Goal: Check status: Check status

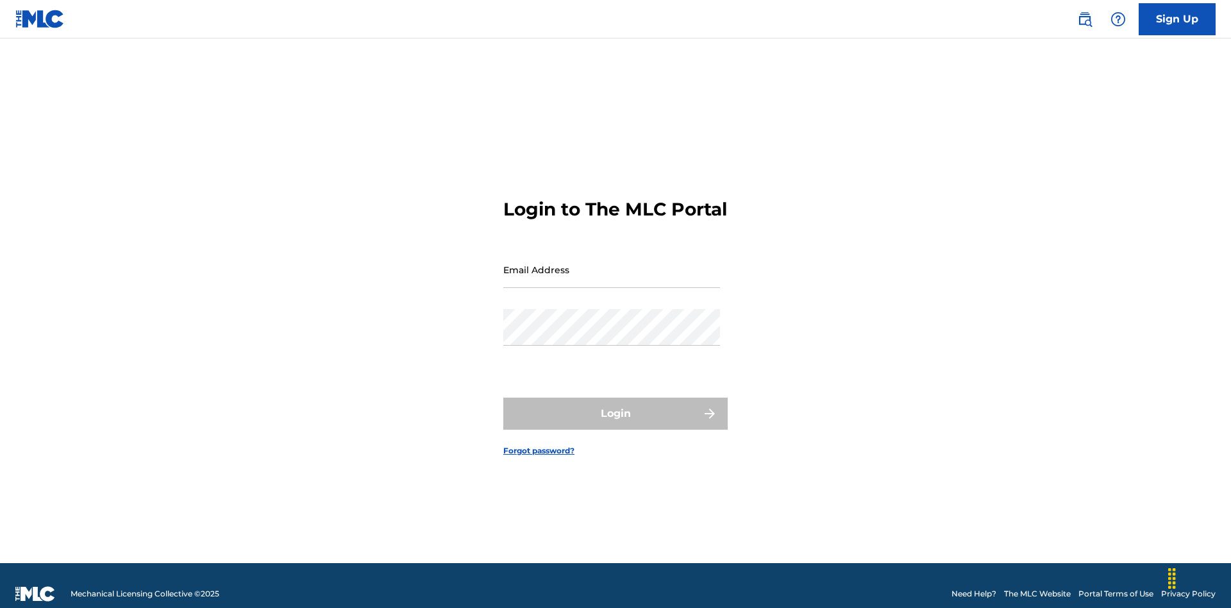
scroll to position [17, 0]
click at [612, 263] on input "Email Address" at bounding box center [611, 269] width 217 height 37
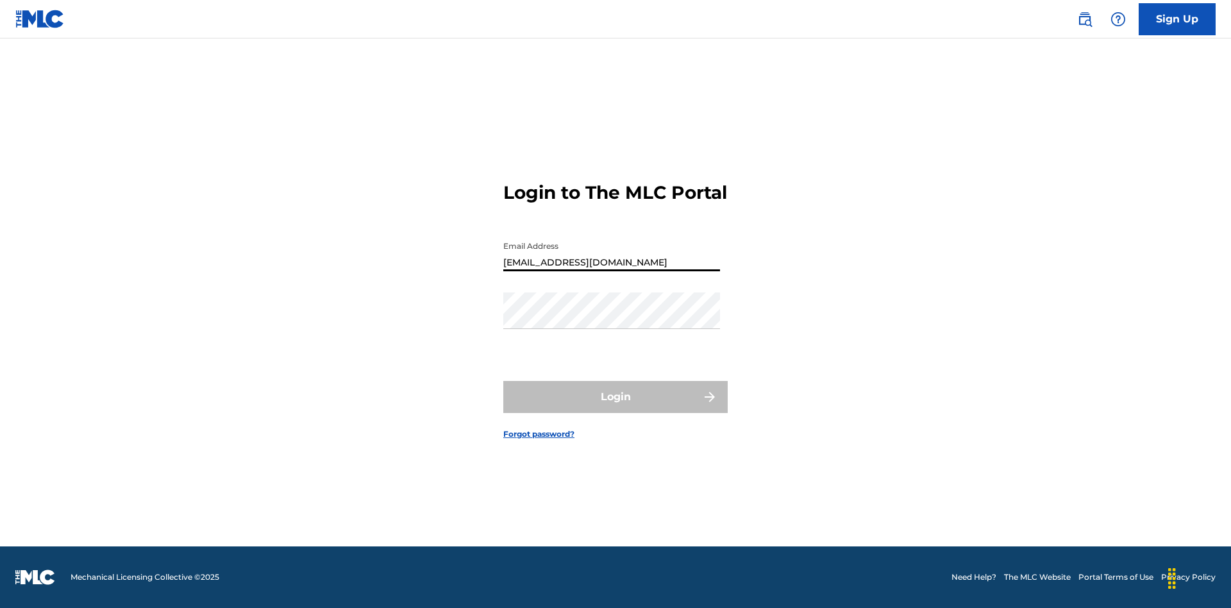
type input "[EMAIL_ADDRESS][DOMAIN_NAME]"
click at [615, 408] on button "Login" at bounding box center [615, 397] width 224 height 32
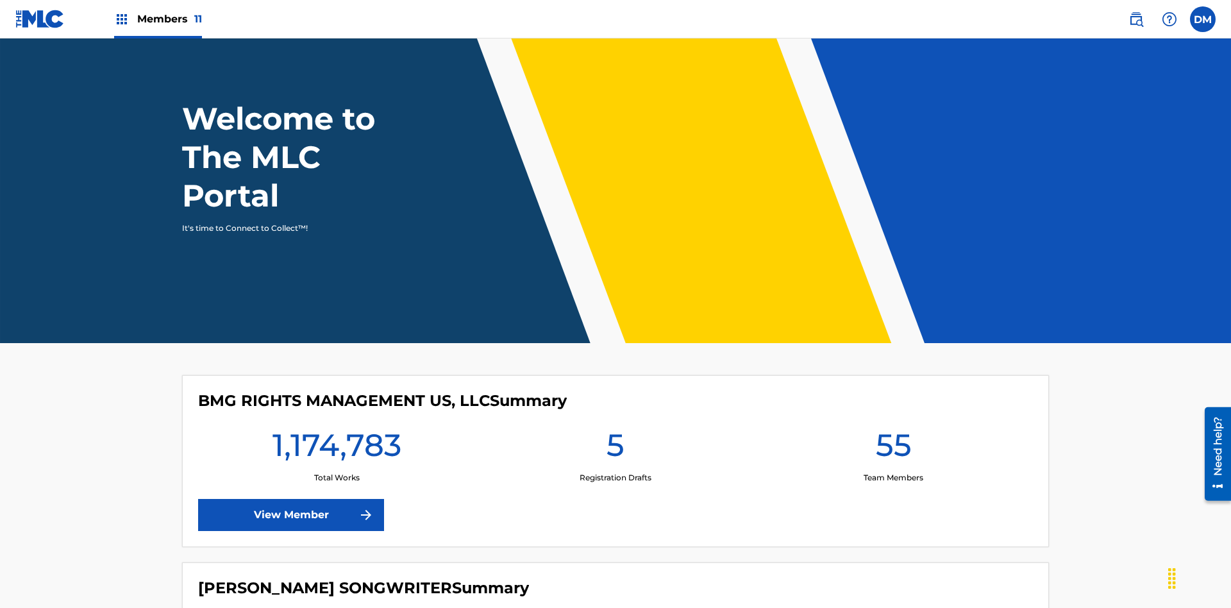
click at [158, 19] on span "Members 11" at bounding box center [169, 19] width 65 height 15
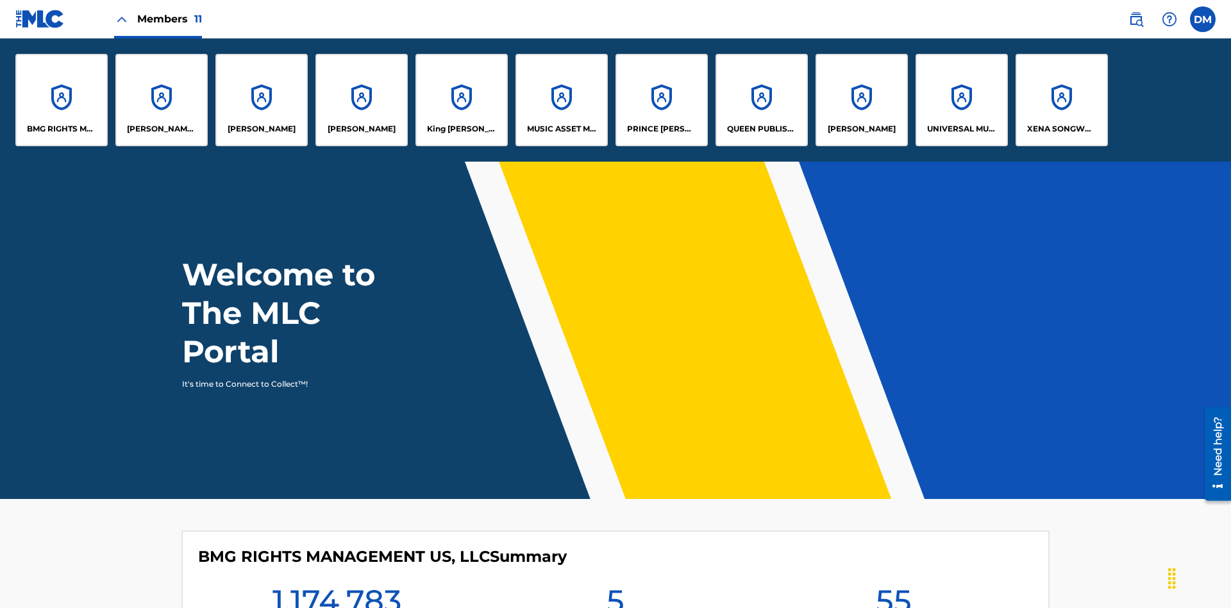
click at [961, 129] on p "UNIVERSAL MUSIC PUB GROUP" at bounding box center [962, 129] width 70 height 12
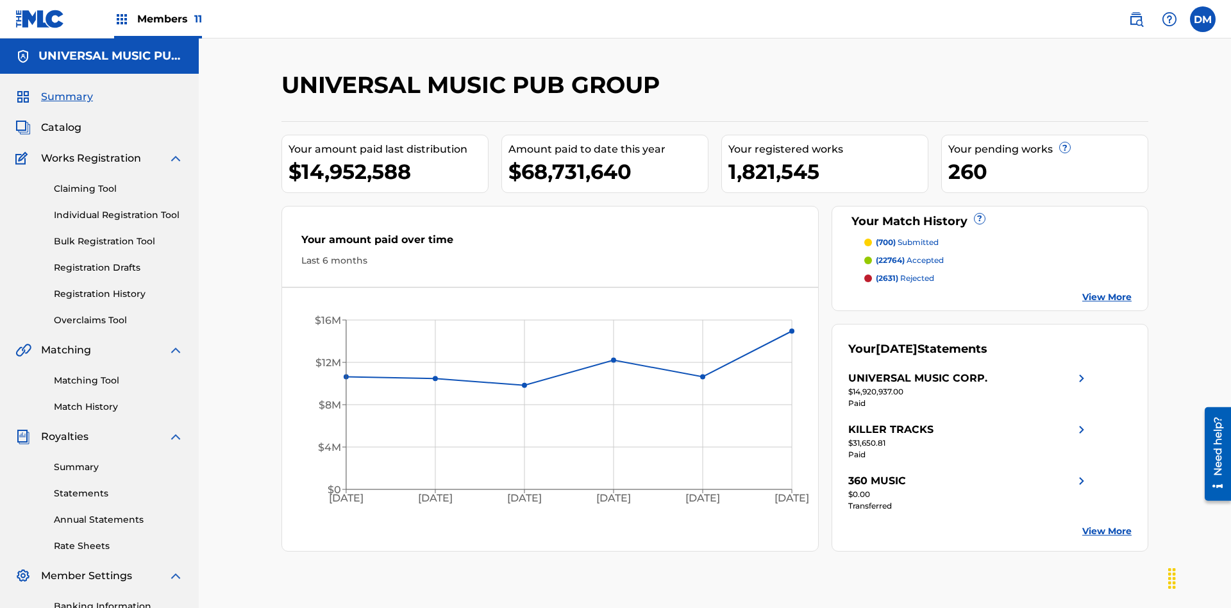
click at [119, 400] on link "Match History" at bounding box center [118, 406] width 129 height 13
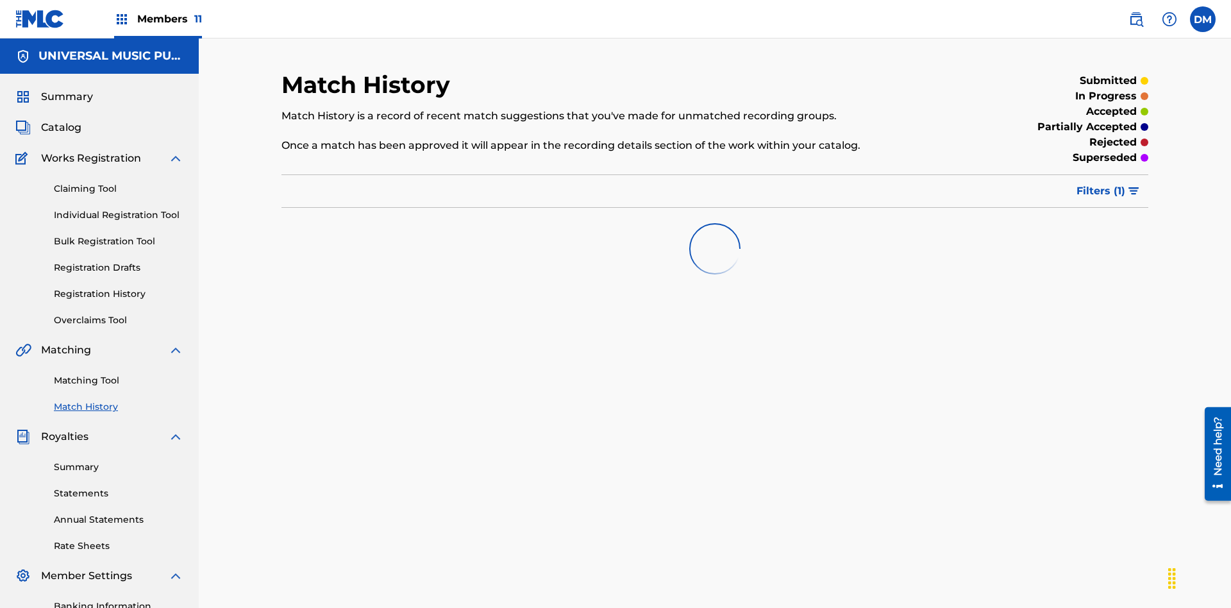
click at [1101, 183] on span "Filters ( 1 )" at bounding box center [1100, 190] width 49 height 15
click at [0, 0] on div at bounding box center [0, 0] width 0 height 0
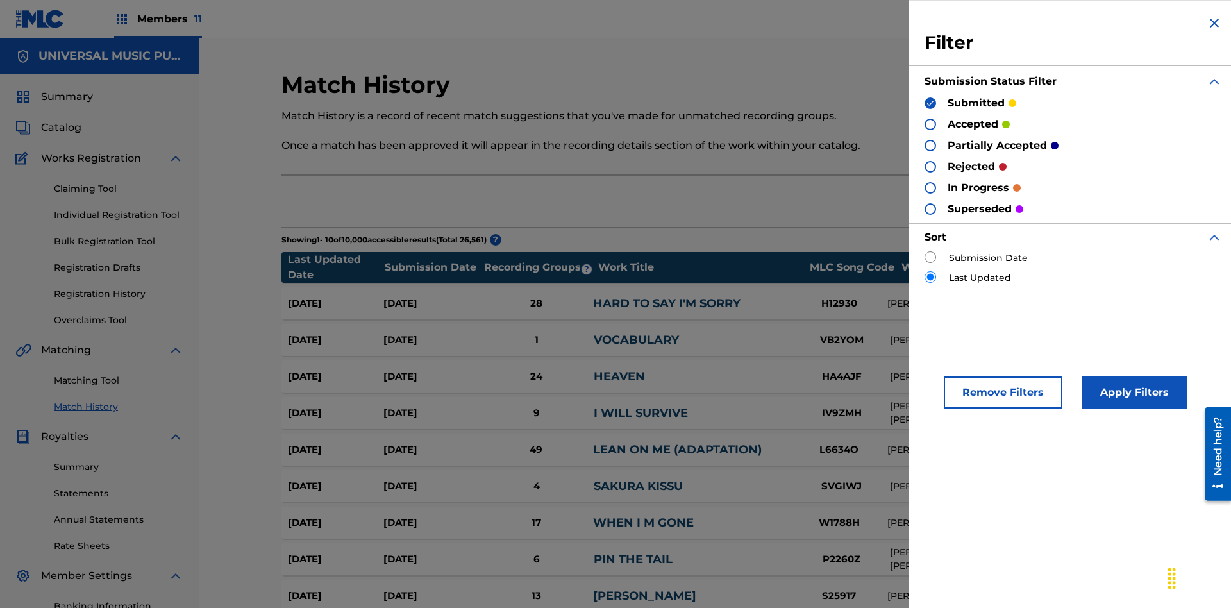
scroll to position [126, 0]
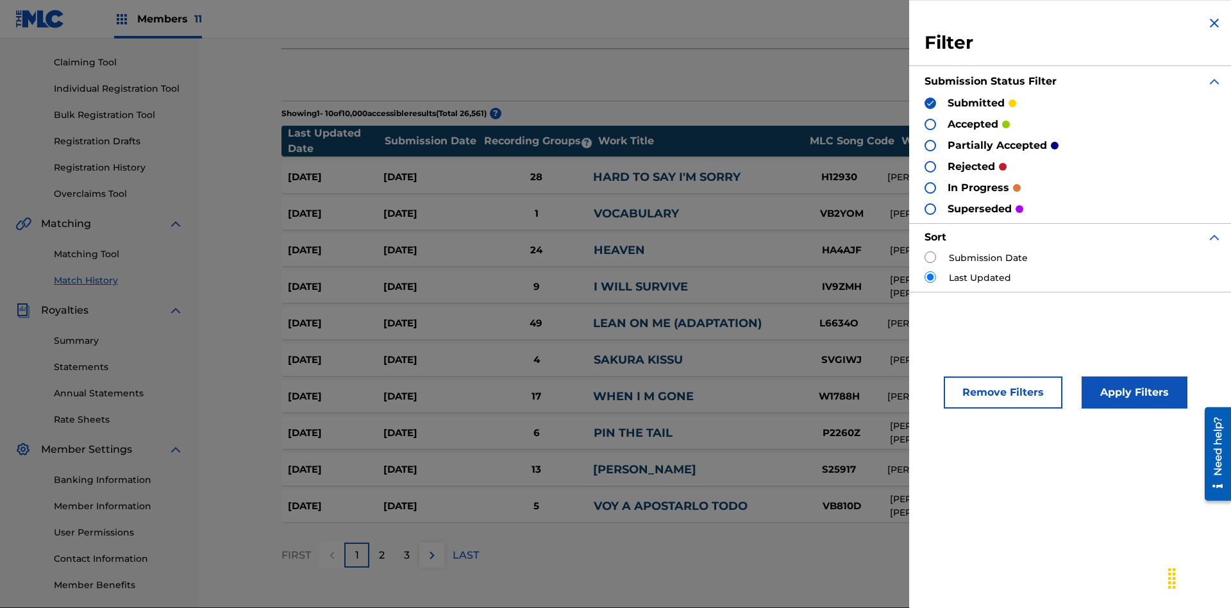
click at [1132, 392] on button "Apply Filters" at bounding box center [1134, 392] width 106 height 32
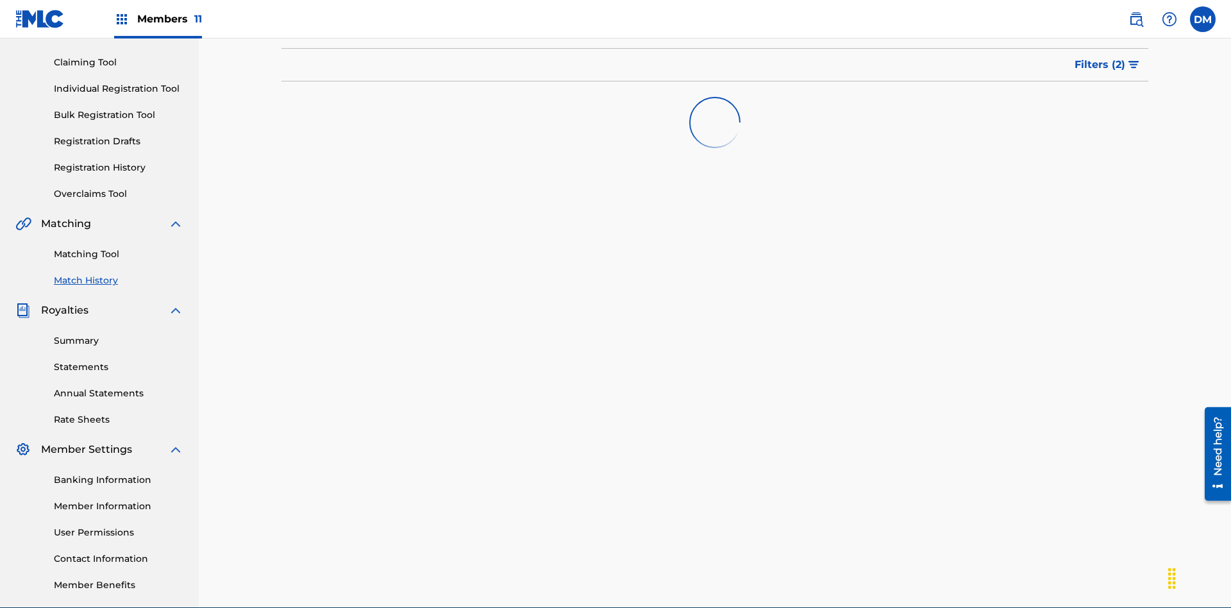
scroll to position [187, 0]
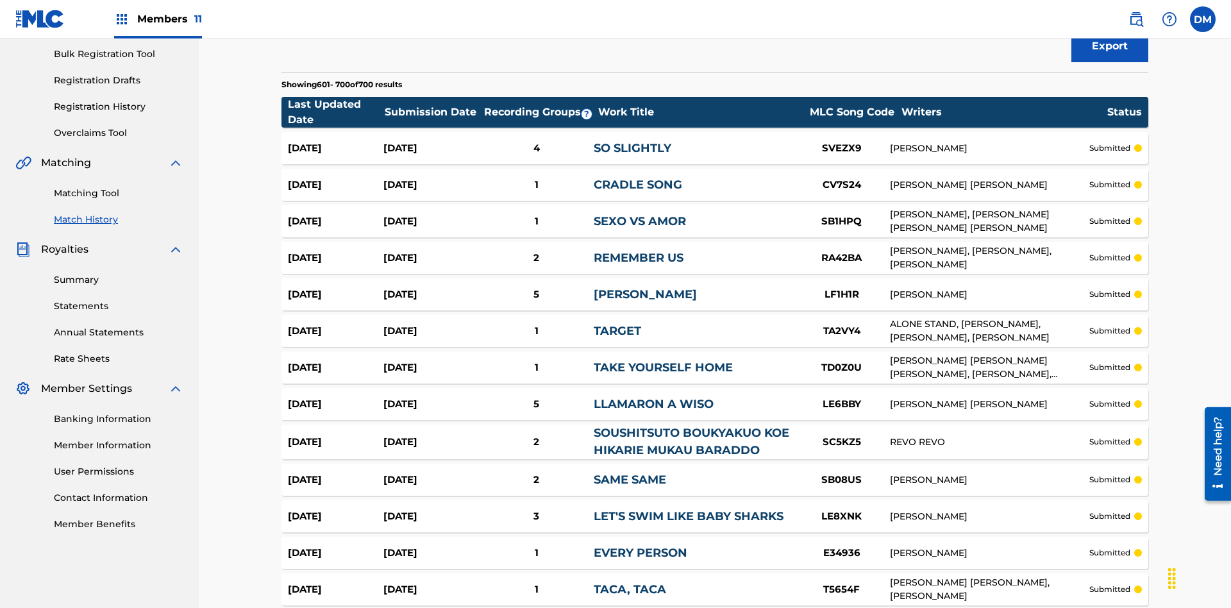
click at [1100, 12] on span "Filters ( 2 )" at bounding box center [1099, 3] width 51 height 15
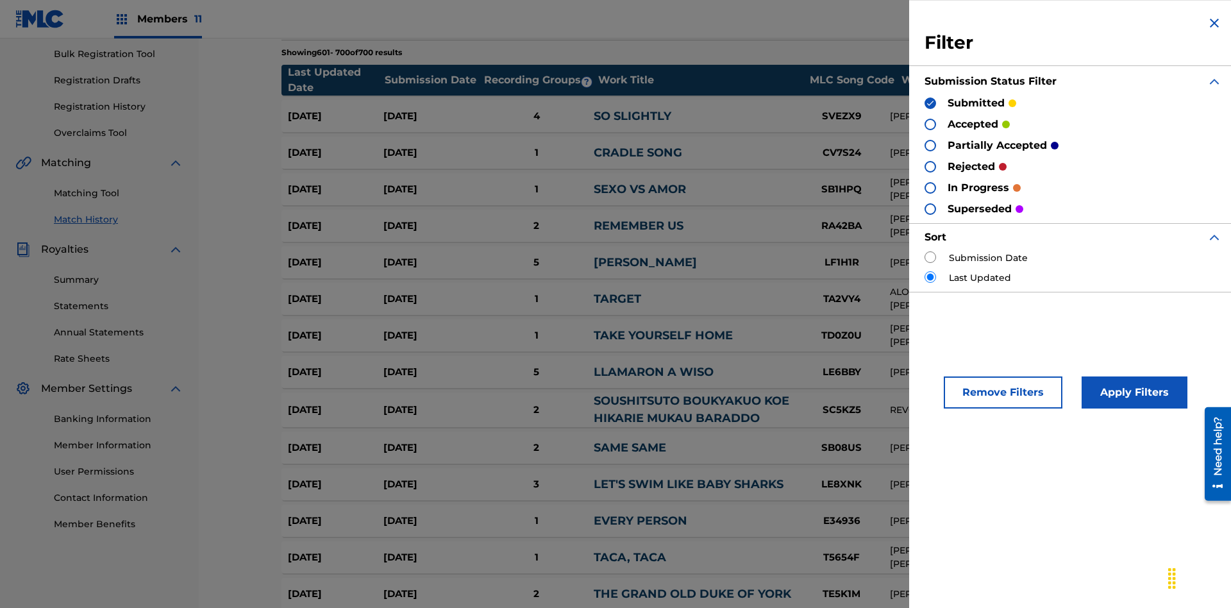
click at [930, 103] on img at bounding box center [930, 103] width 9 height 9
click at [930, 124] on div at bounding box center [930, 125] width 12 height 12
click at [1132, 392] on button "Apply Filters" at bounding box center [1134, 392] width 106 height 32
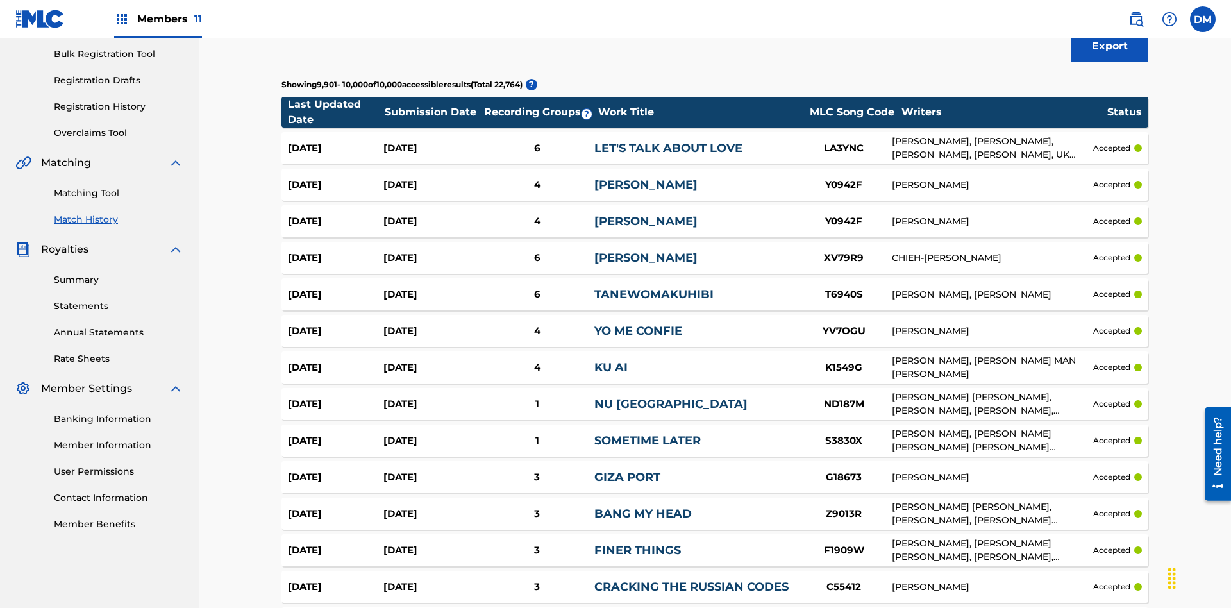
click at [1100, 12] on span "Filters ( 2 )" at bounding box center [1099, 3] width 51 height 15
click at [0, 0] on img at bounding box center [0, 0] width 0 height 0
click at [0, 0] on div at bounding box center [0, 0] width 0 height 0
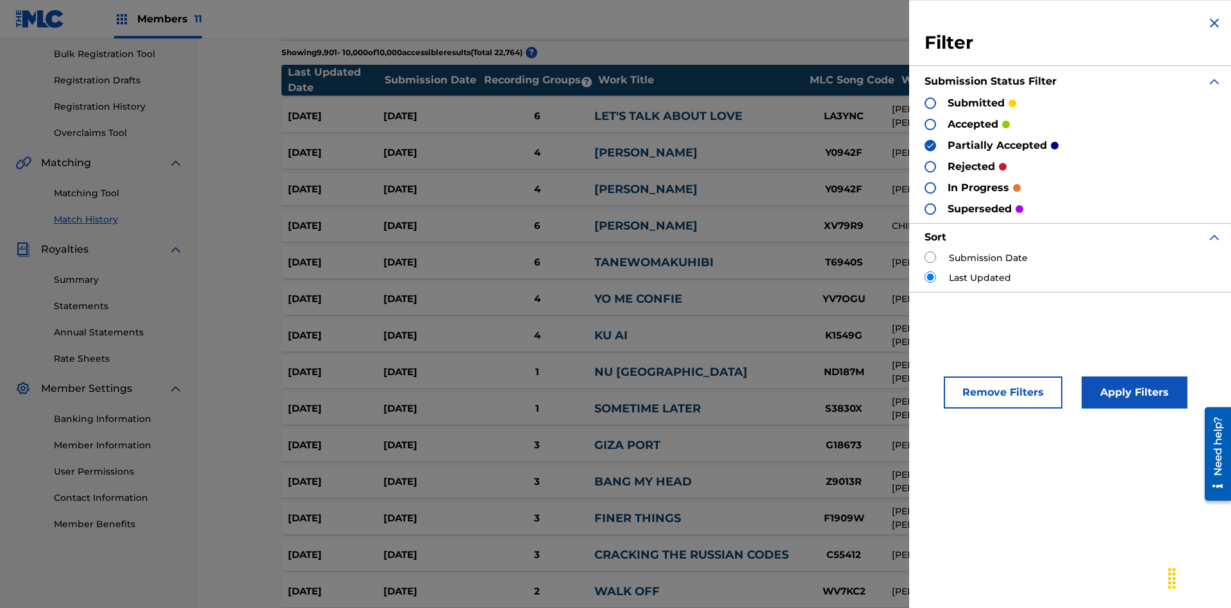
click at [1132, 392] on button "Apply Filters" at bounding box center [1134, 392] width 106 height 32
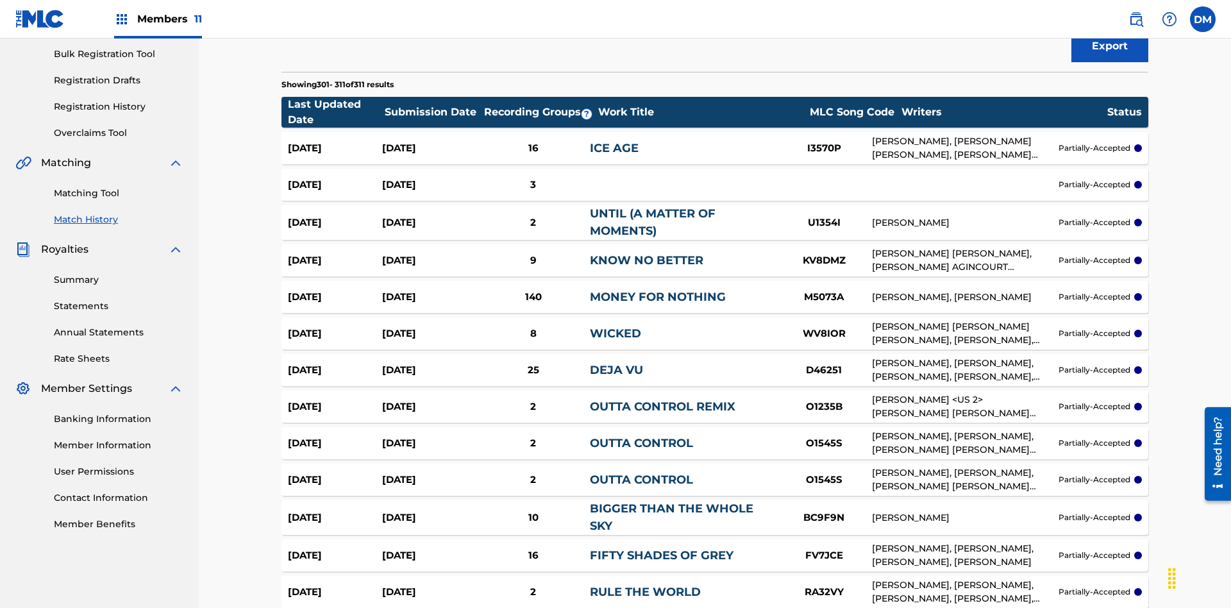
scroll to position [1289, 0]
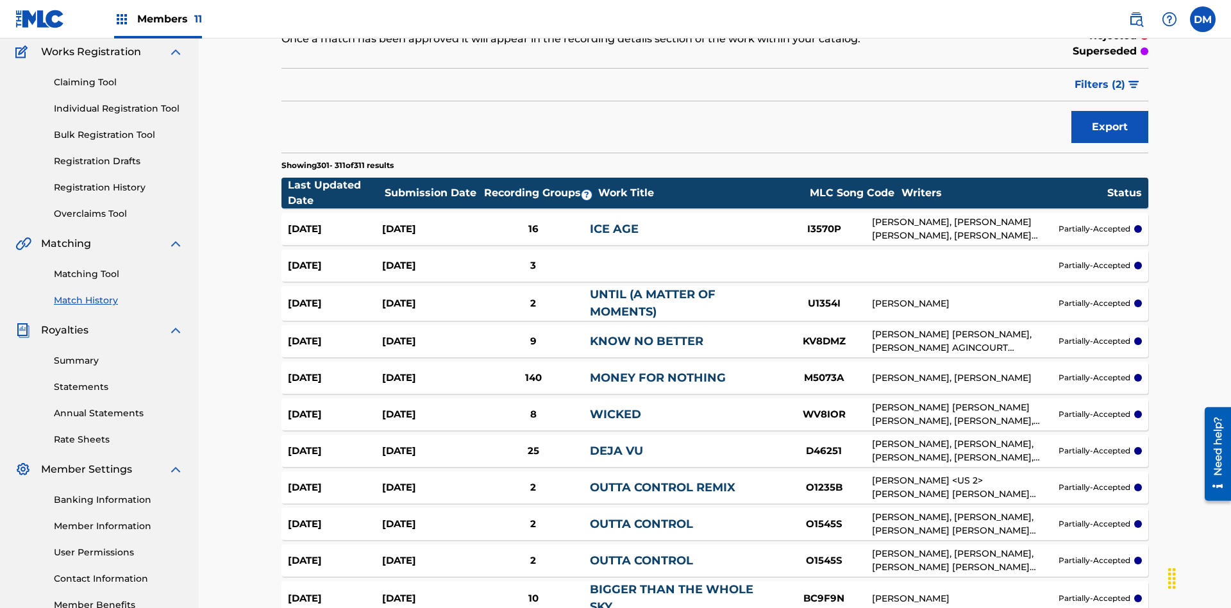
click at [0, 0] on img at bounding box center [0, 0] width 0 height 0
click at [0, 0] on div at bounding box center [0, 0] width 0 height 0
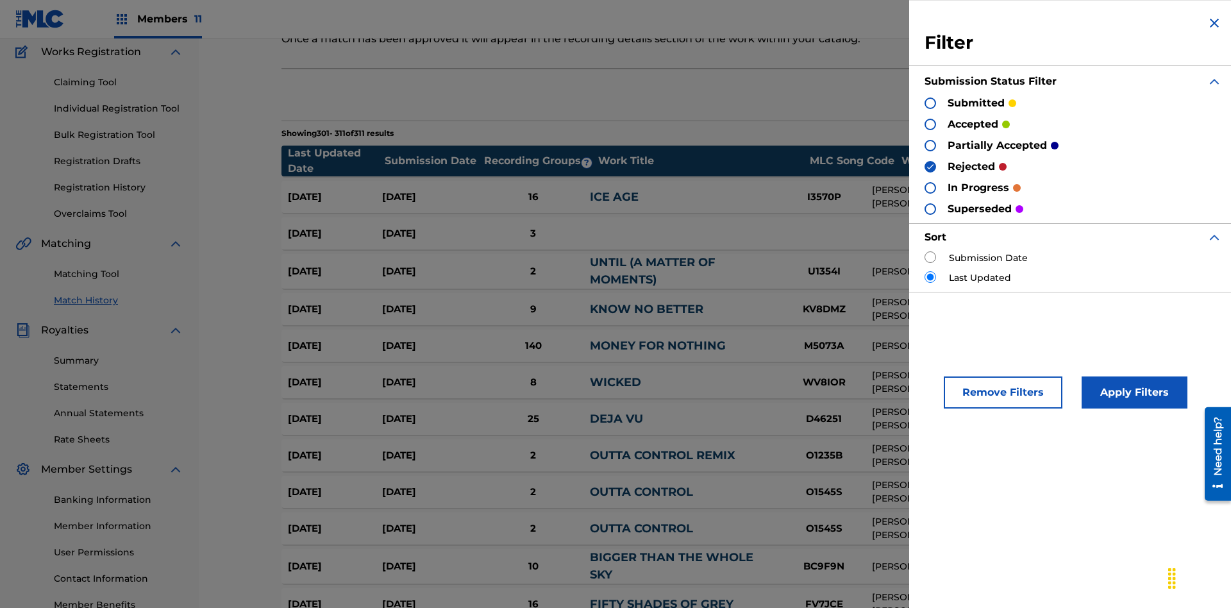
click at [1132, 392] on button "Apply Filters" at bounding box center [1134, 392] width 106 height 32
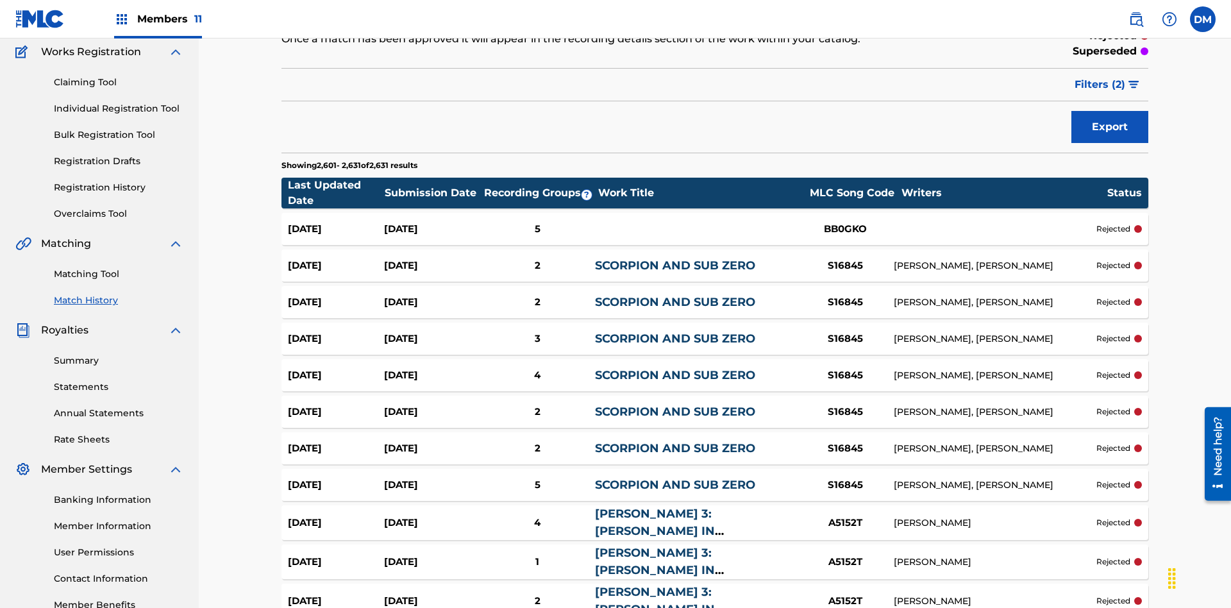
scroll to position [3514, 0]
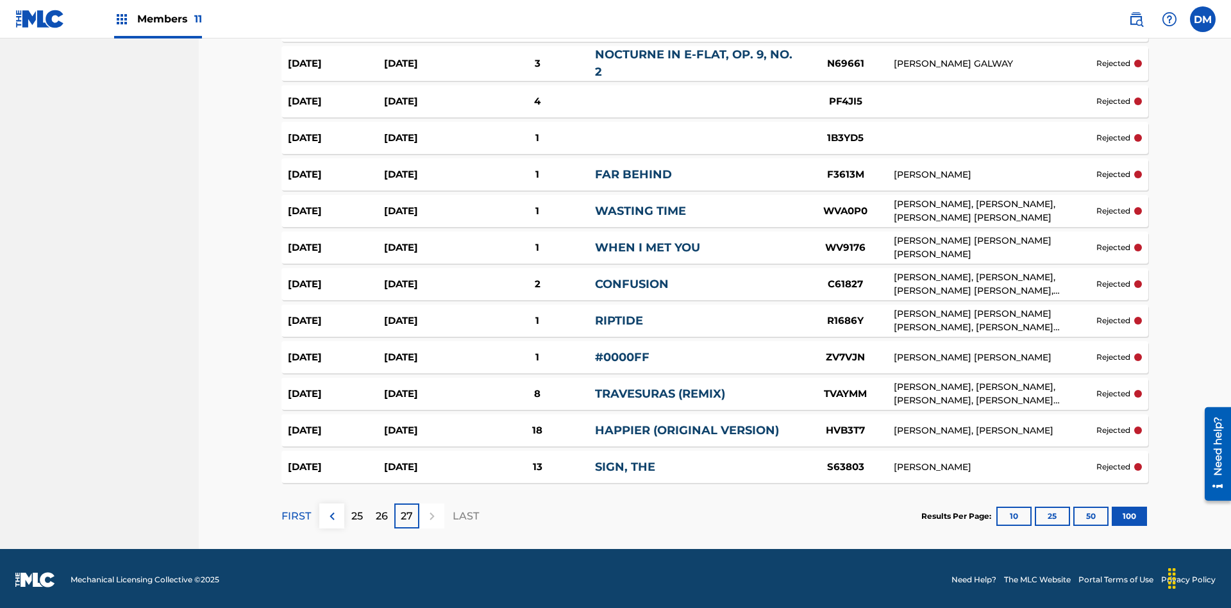
click at [0, 0] on img at bounding box center [0, 0] width 0 height 0
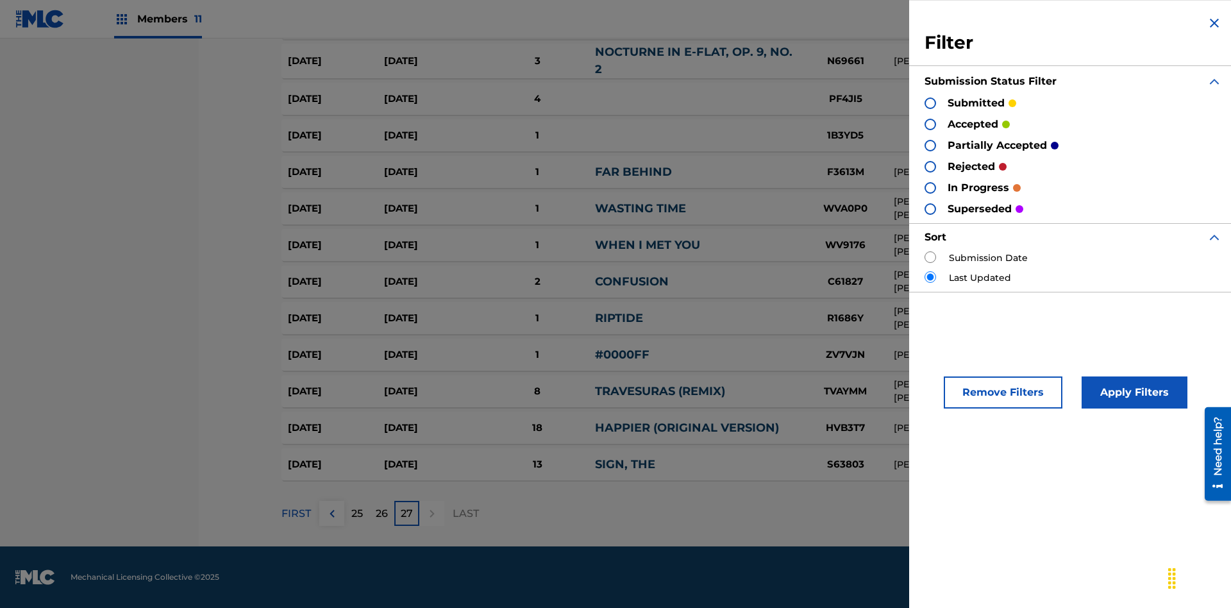
click at [930, 208] on div at bounding box center [930, 209] width 12 height 12
click at [1132, 392] on button "Apply Filters" at bounding box center [1134, 392] width 106 height 32
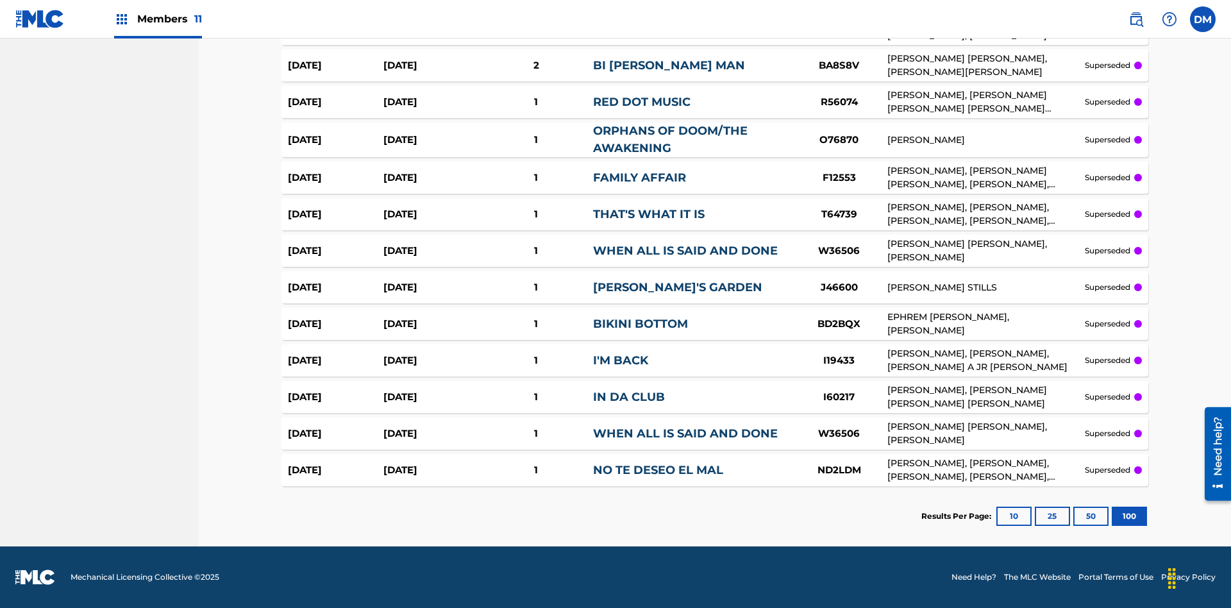
click at [1112, 516] on button "100" at bounding box center [1129, 515] width 35 height 19
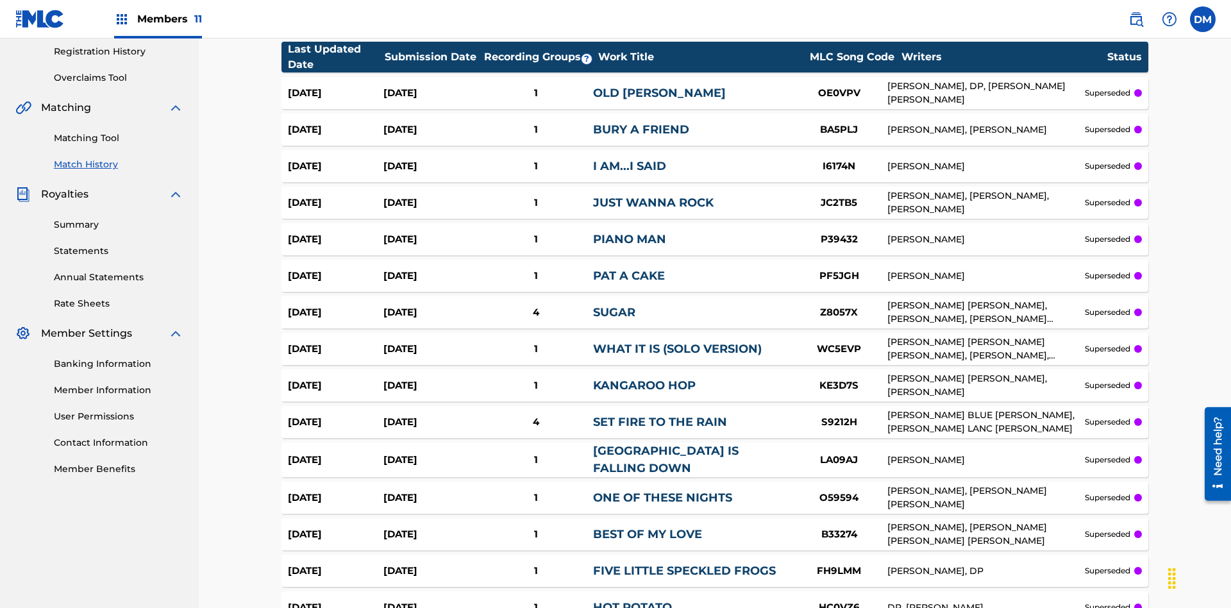
scroll to position [253, 0]
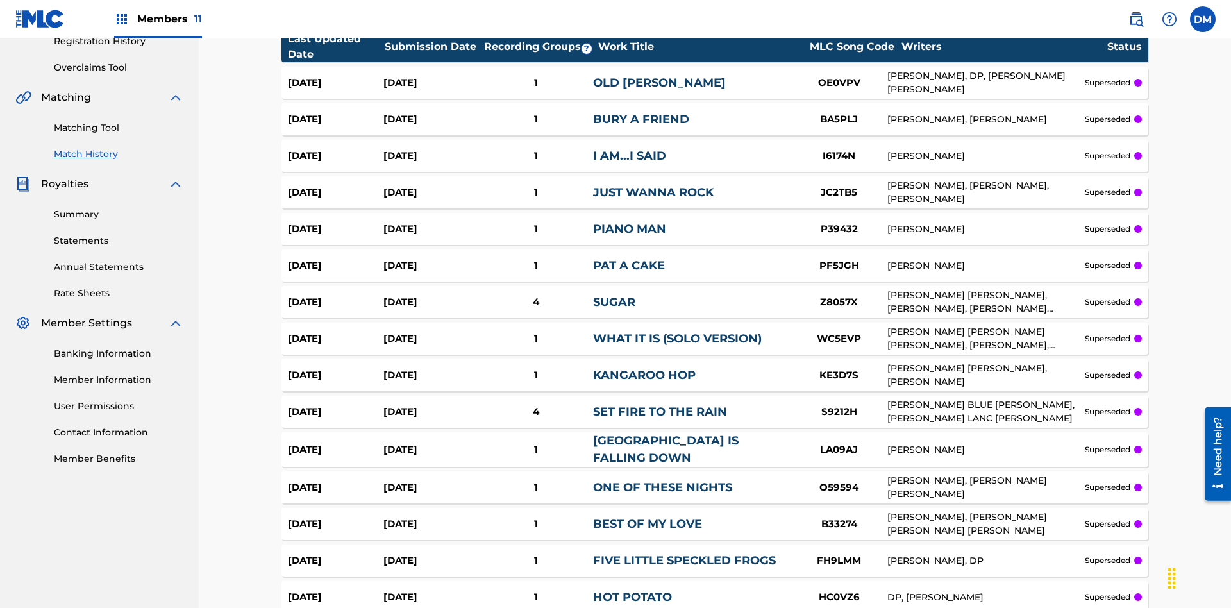
click at [0, 0] on div at bounding box center [0, 0] width 0 height 0
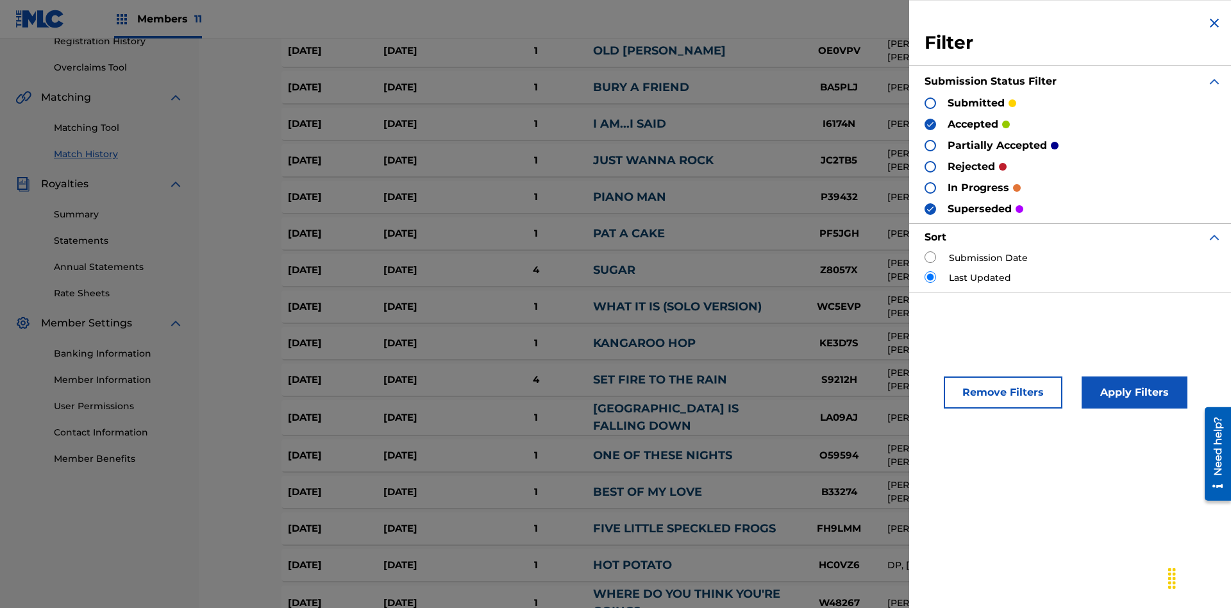
click at [1132, 392] on button "Apply Filters" at bounding box center [1134, 392] width 106 height 32
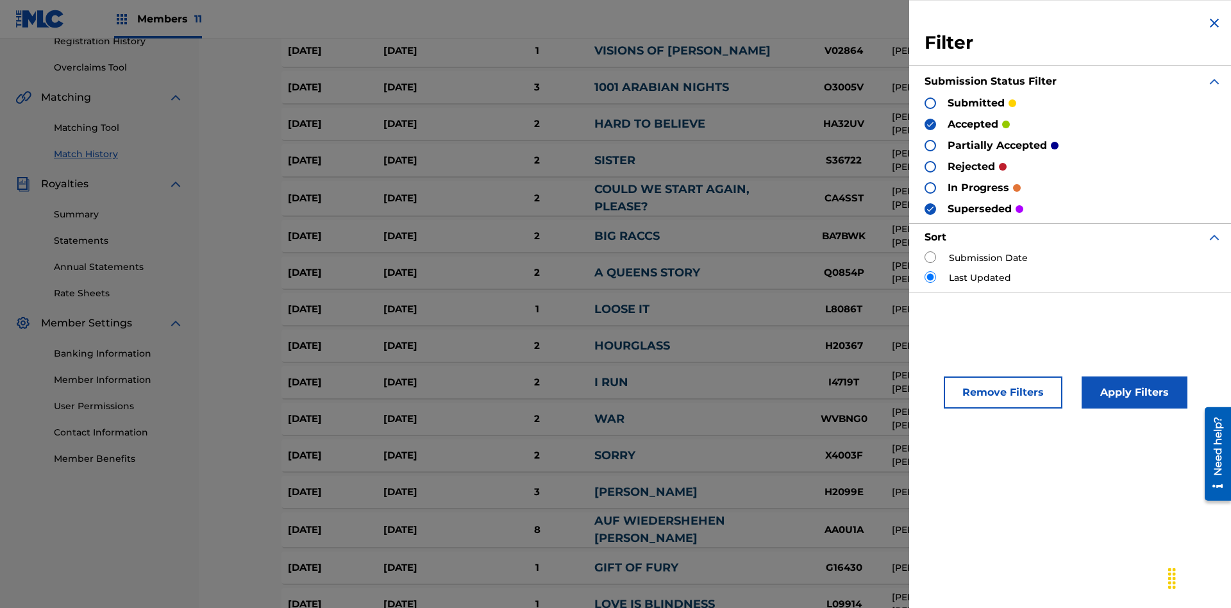
click at [930, 208] on img at bounding box center [930, 208] width 9 height 9
click at [930, 124] on img at bounding box center [930, 124] width 9 height 9
click at [930, 145] on div at bounding box center [930, 146] width 12 height 12
click at [930, 166] on div at bounding box center [930, 167] width 12 height 12
click at [1132, 392] on button "Apply Filters" at bounding box center [1134, 392] width 106 height 32
